Goal: Check status: Check status

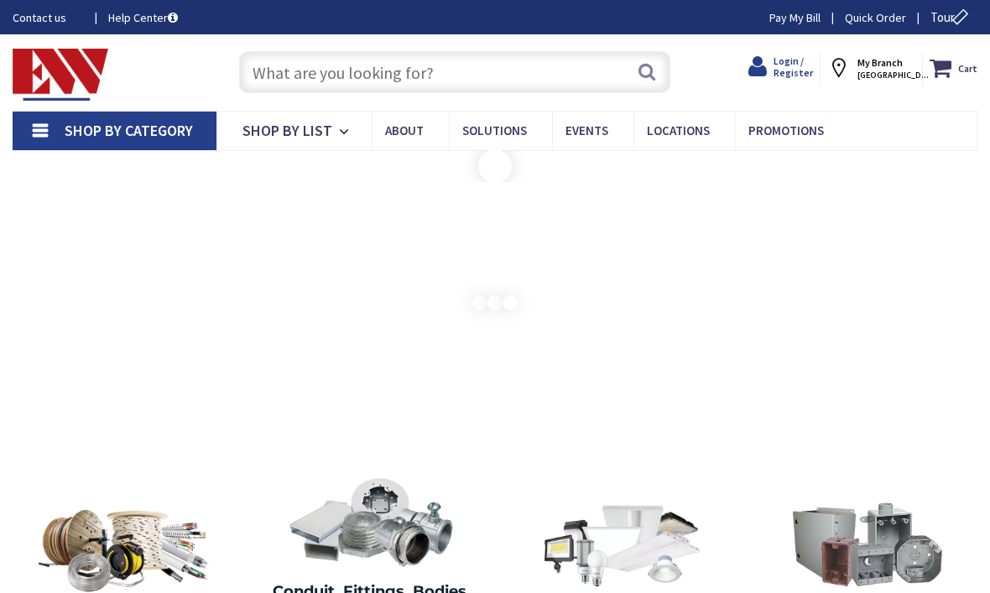
click at [807, 70] on span "Login / Register" at bounding box center [792, 67] width 39 height 24
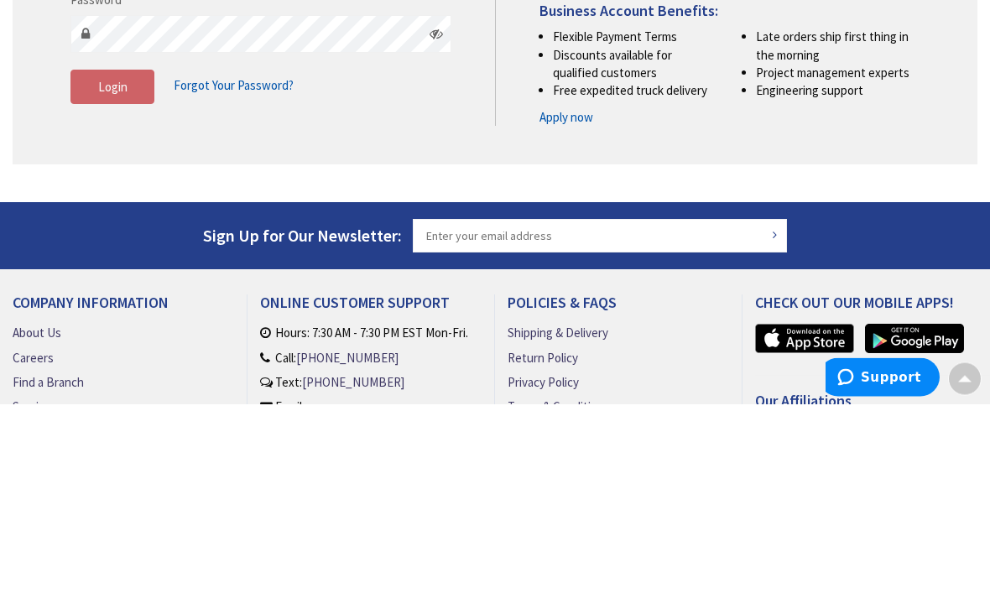
type input "mhorton@hortonelectric.com"
click at [112, 274] on button "Login" at bounding box center [112, 276] width 84 height 35
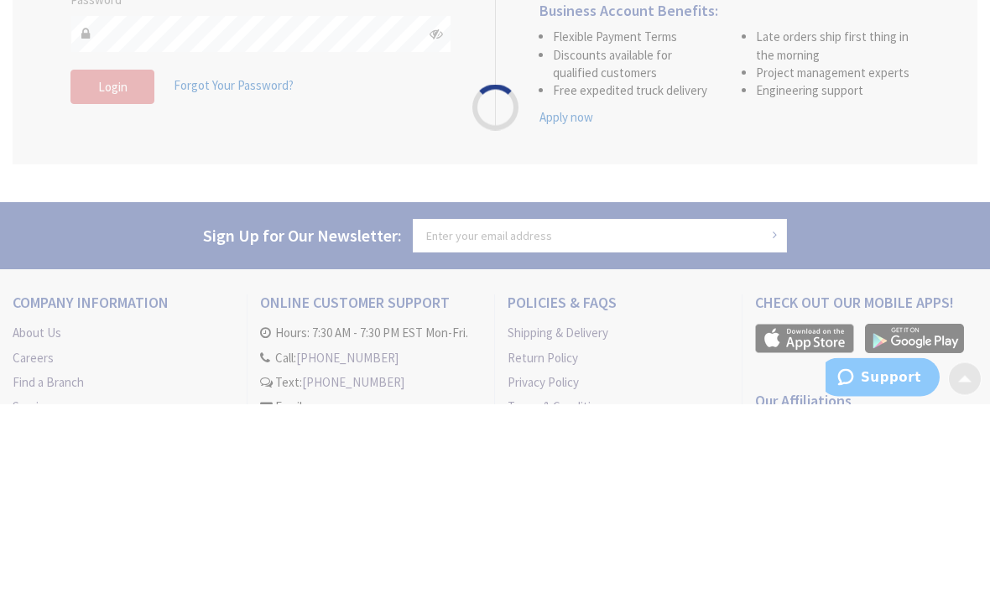
scroll to position [190, 0]
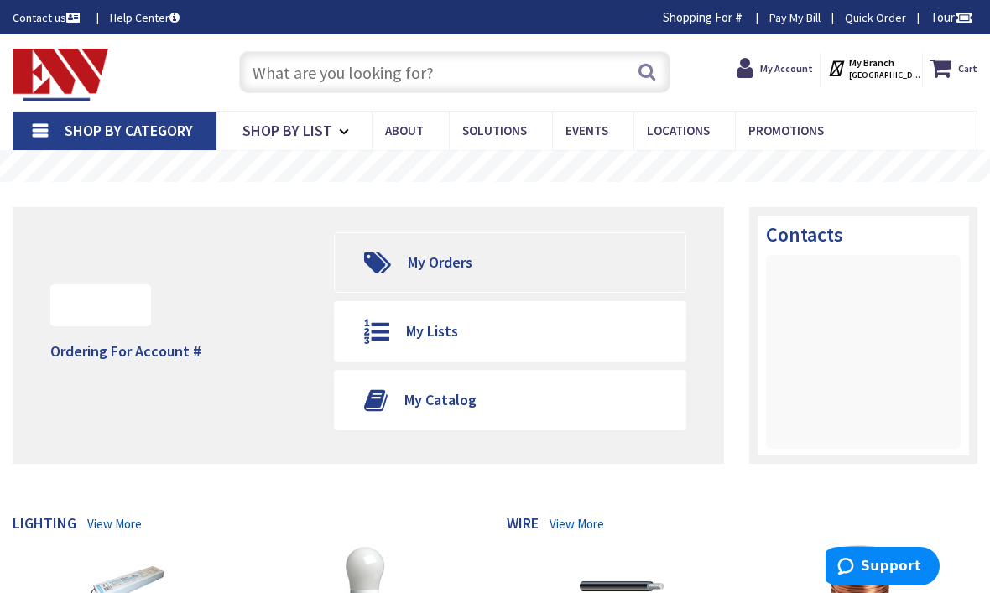
click at [499, 263] on link "My Orders" at bounding box center [510, 262] width 350 height 59
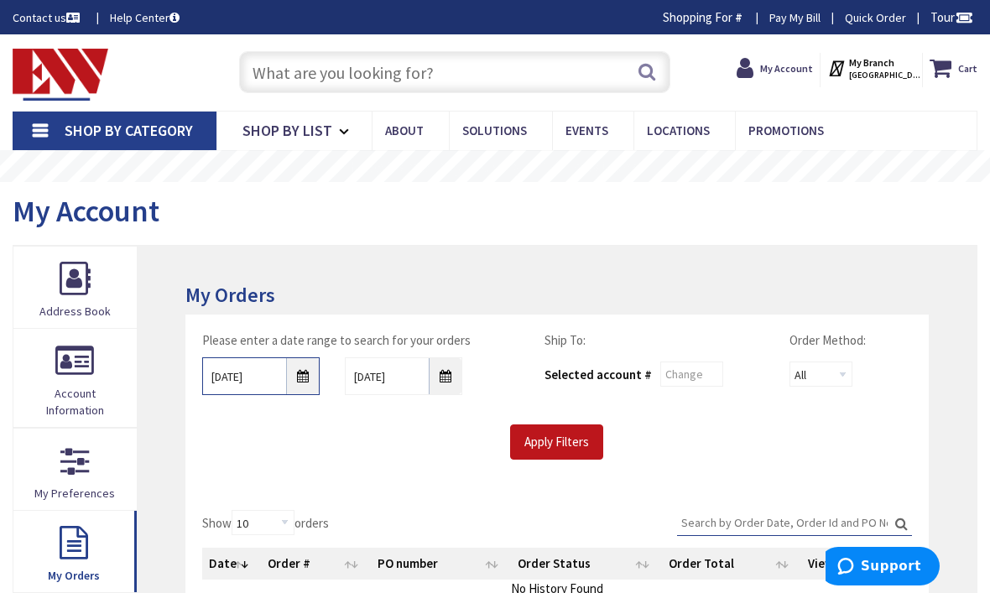
click at [294, 378] on input "9/3/2025" at bounding box center [260, 376] width 117 height 38
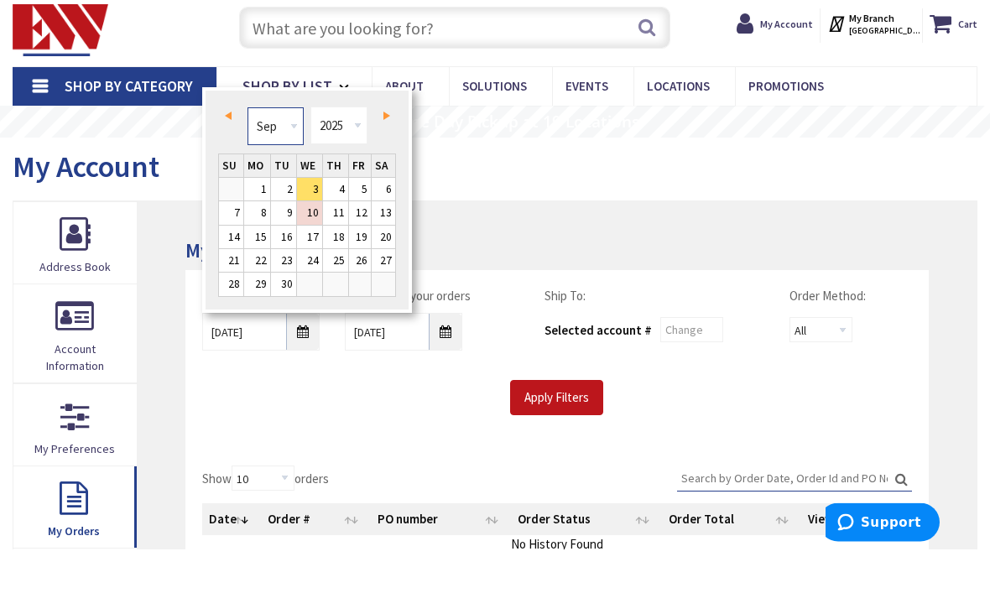
click at [300, 152] on select "Jan Feb Mar Apr May Jun Jul Aug Sep Oct Nov Dec" at bounding box center [275, 171] width 56 height 38
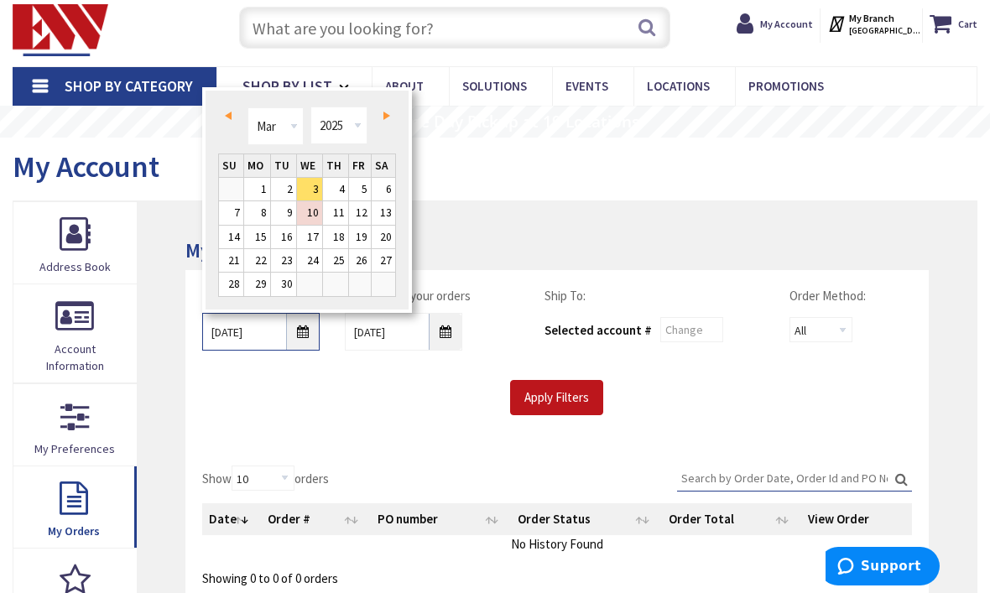
type input "03/02/2025"
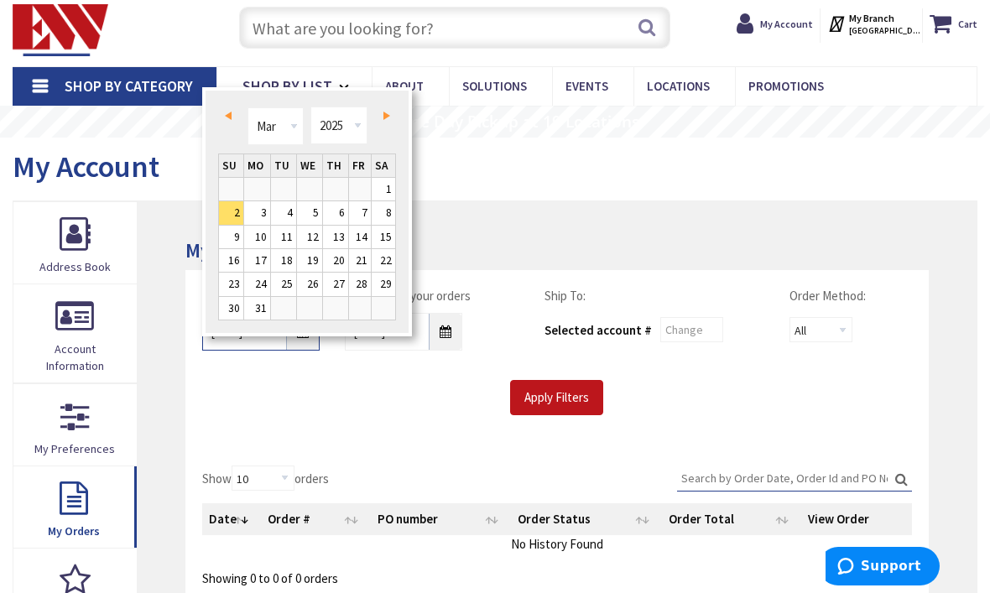
scroll to position [44, 0]
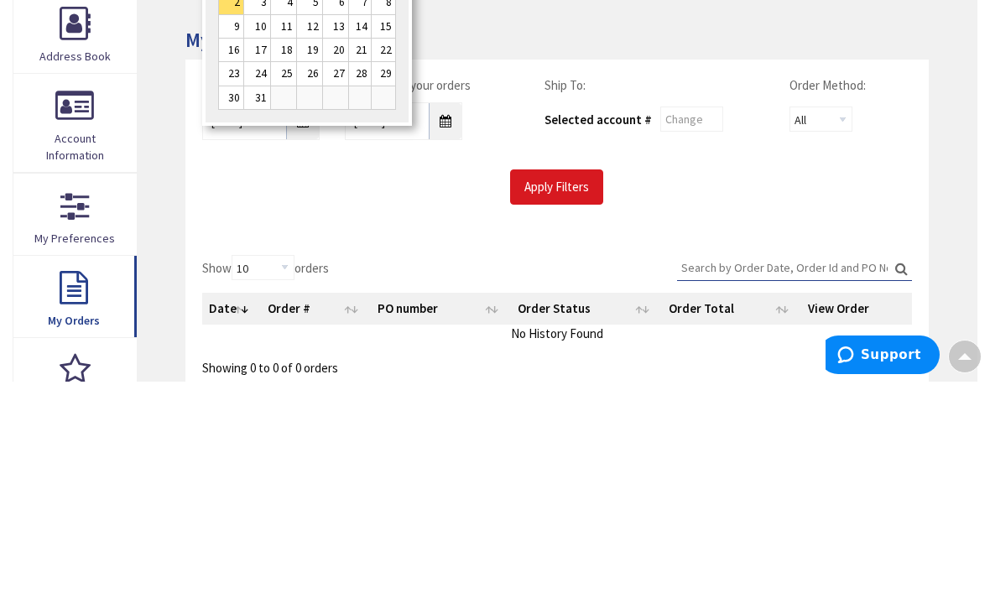
click at [555, 381] on input "Apply Filters" at bounding box center [556, 398] width 93 height 35
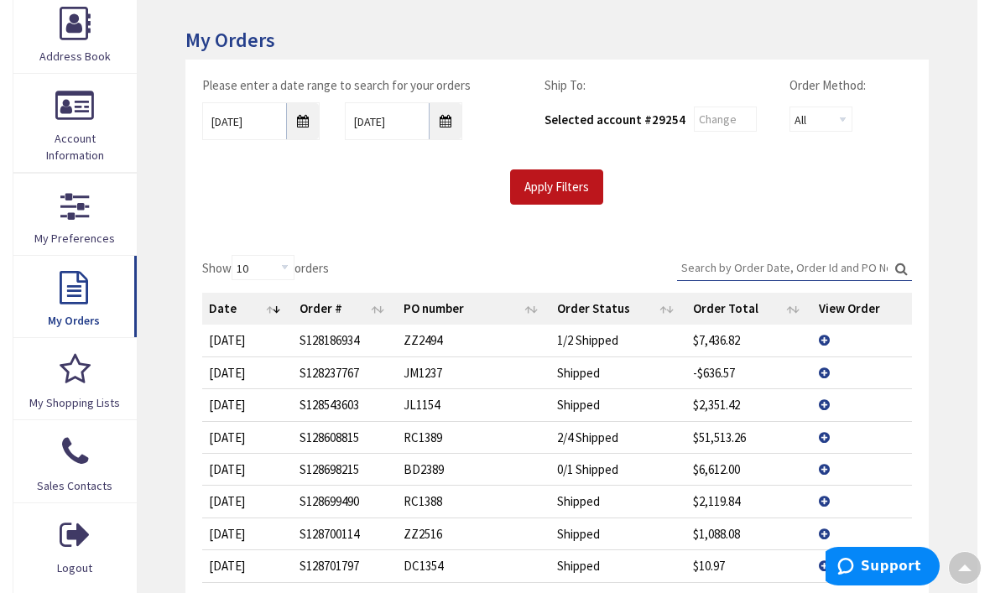
click at [754, 273] on input "Search:" at bounding box center [794, 267] width 235 height 25
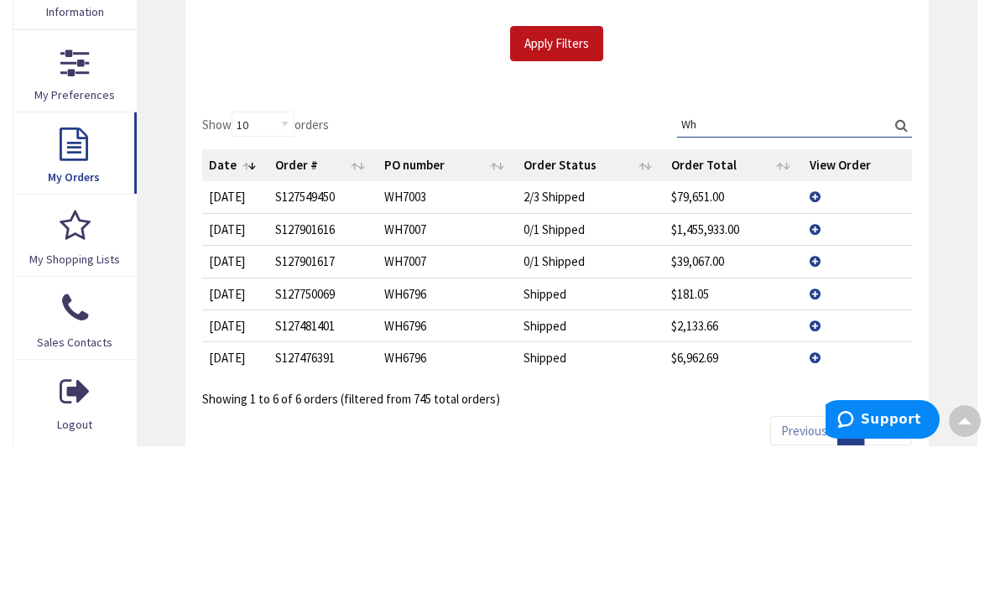
type input "Wh"
click at [771, 328] on td "$79,651.00" at bounding box center [733, 343] width 138 height 31
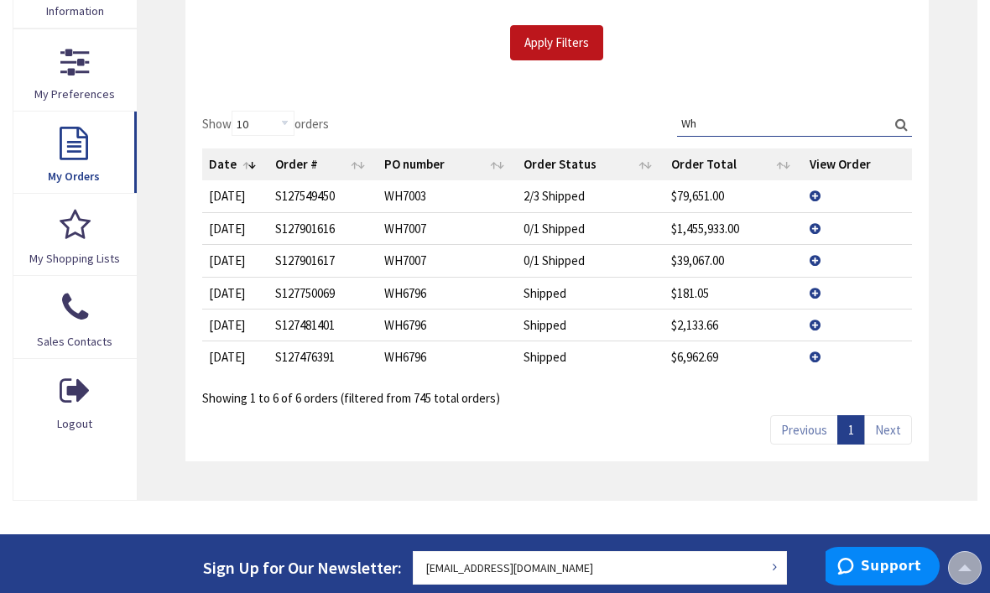
scroll to position [0, 0]
click at [824, 199] on td "View Details" at bounding box center [857, 195] width 109 height 31
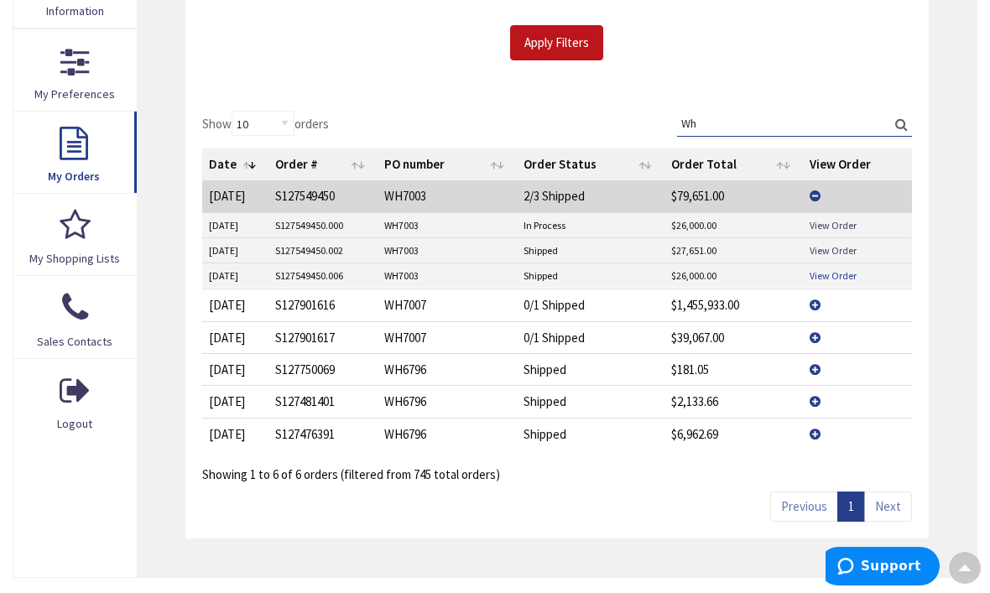
click at [825, 278] on link "View Order" at bounding box center [832, 275] width 47 height 14
